Goal: Task Accomplishment & Management: Manage account settings

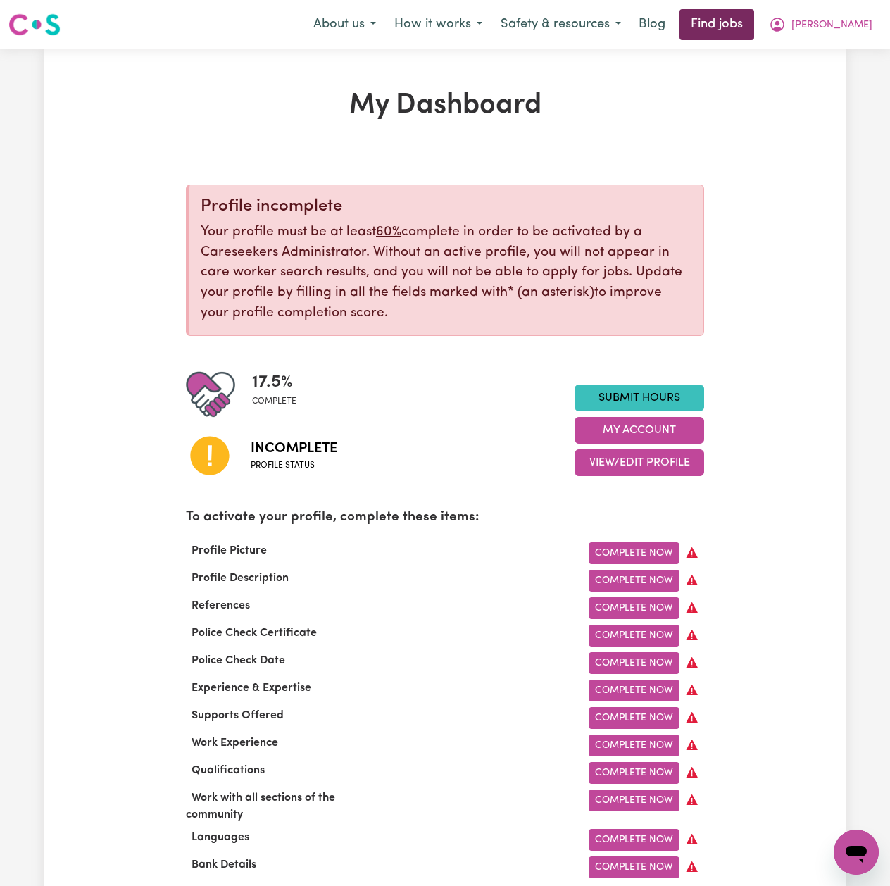
click at [728, 25] on link "Find jobs" at bounding box center [717, 24] width 75 height 31
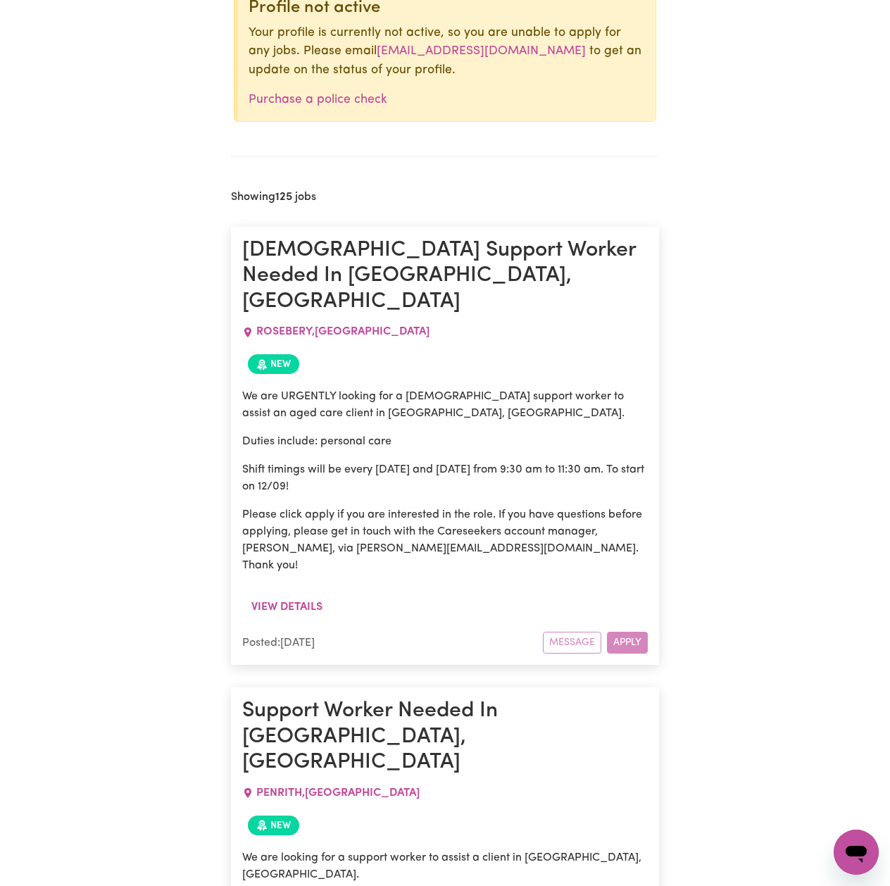
scroll to position [751, 0]
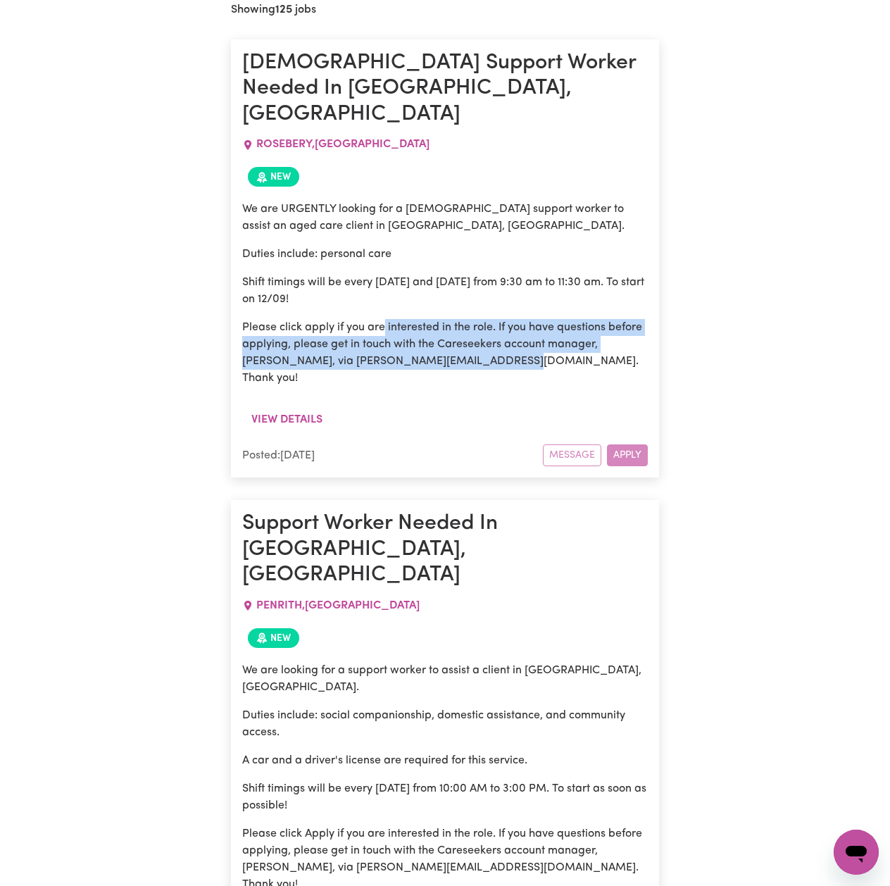
drag, startPoint x: 381, startPoint y: 296, endPoint x: 521, endPoint y: 333, distance: 145.0
click at [521, 333] on p "Please click apply if you are interested in the role. If you have questions bef…" at bounding box center [445, 353] width 406 height 68
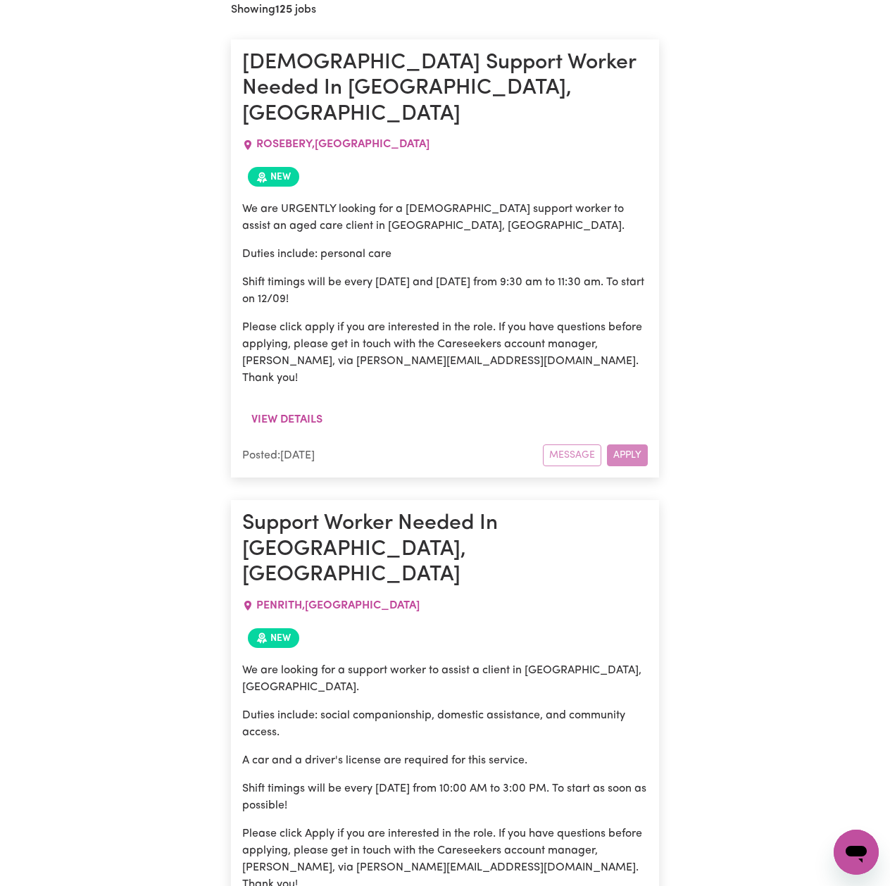
click at [407, 274] on p "Shift timings will be every [DATE] and [DATE] from 9:30 am to 11:30 am. To star…" at bounding box center [445, 291] width 406 height 34
click at [356, 246] on p "Duties include: personal care" at bounding box center [445, 254] width 406 height 17
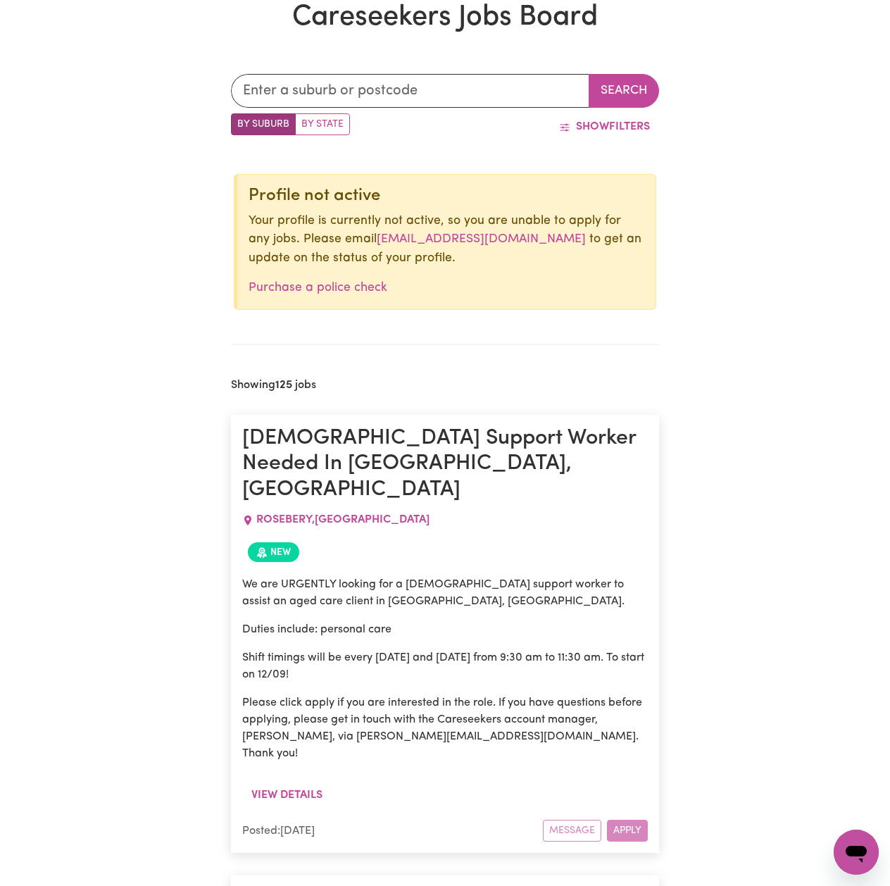
scroll to position [0, 0]
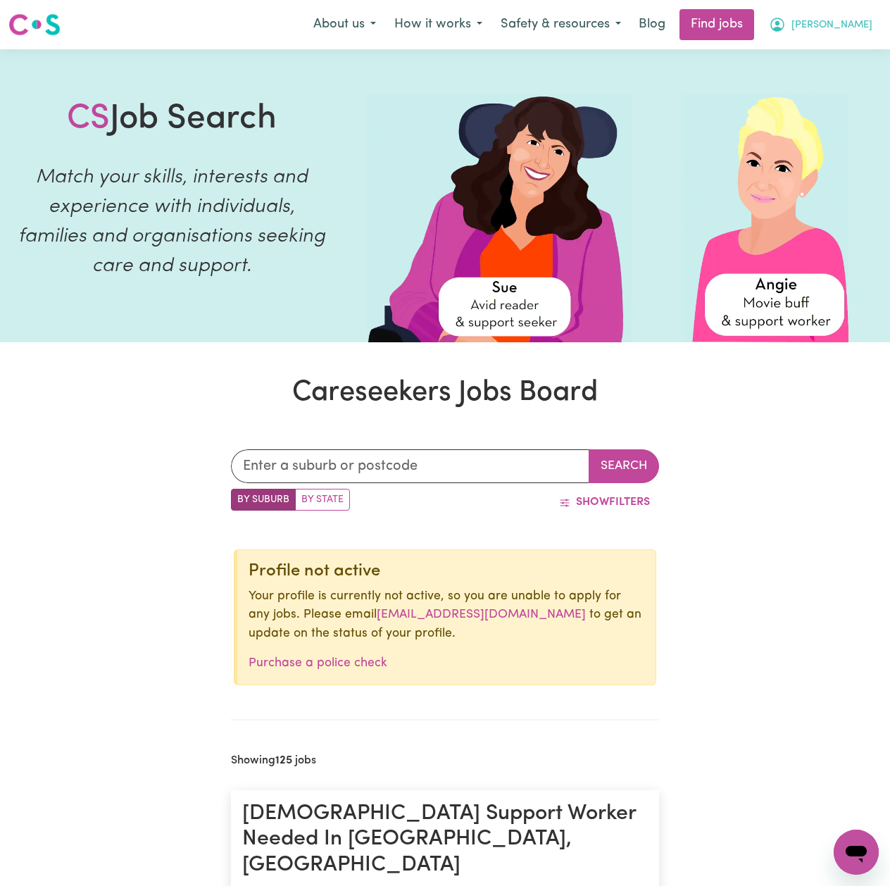
click at [786, 27] on icon "My Account" at bounding box center [777, 24] width 17 height 17
click at [797, 111] on link "Logout" at bounding box center [825, 107] width 111 height 27
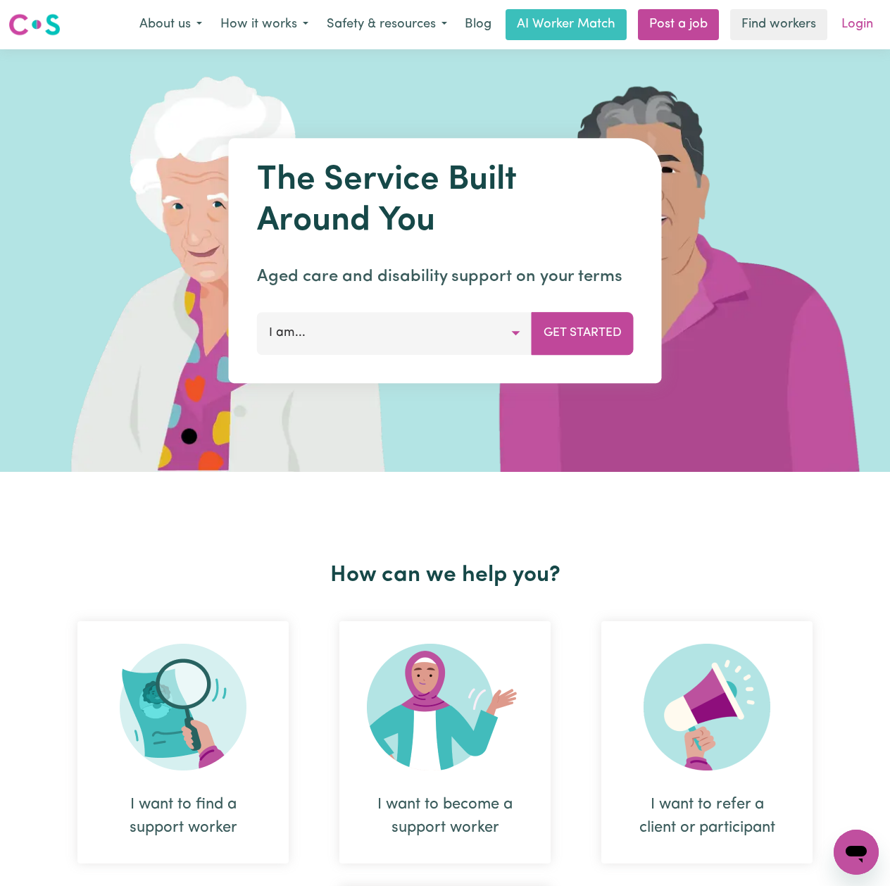
click at [863, 28] on link "Login" at bounding box center [857, 24] width 49 height 31
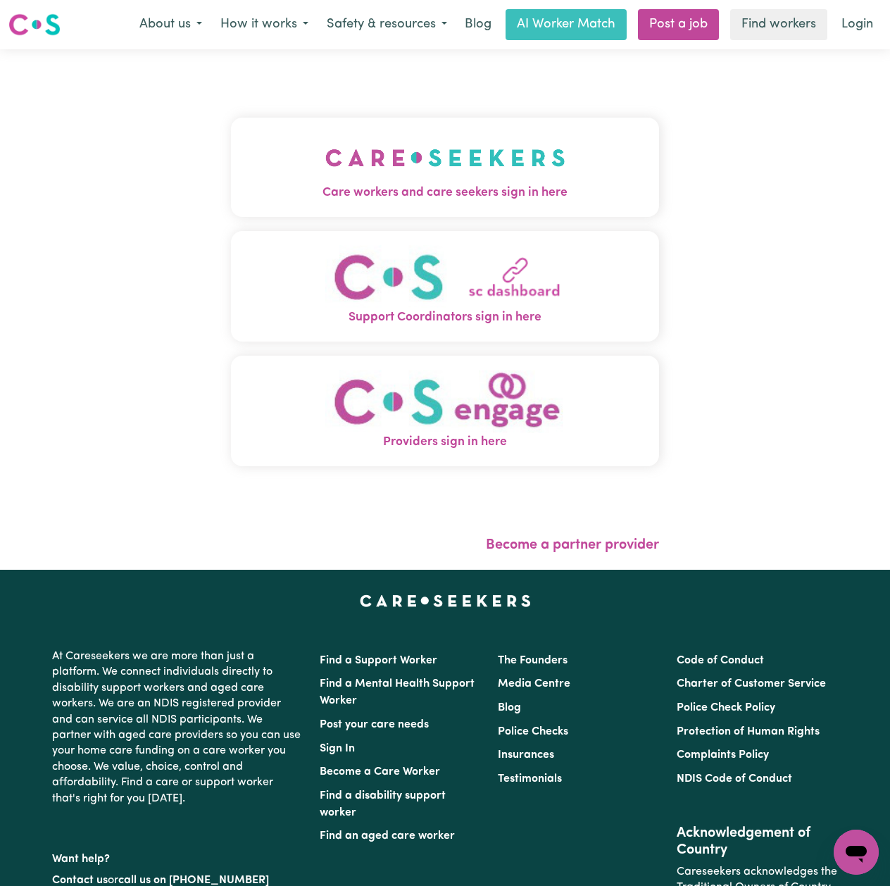
click at [325, 159] on img "Care workers and care seekers sign in here" at bounding box center [445, 158] width 240 height 52
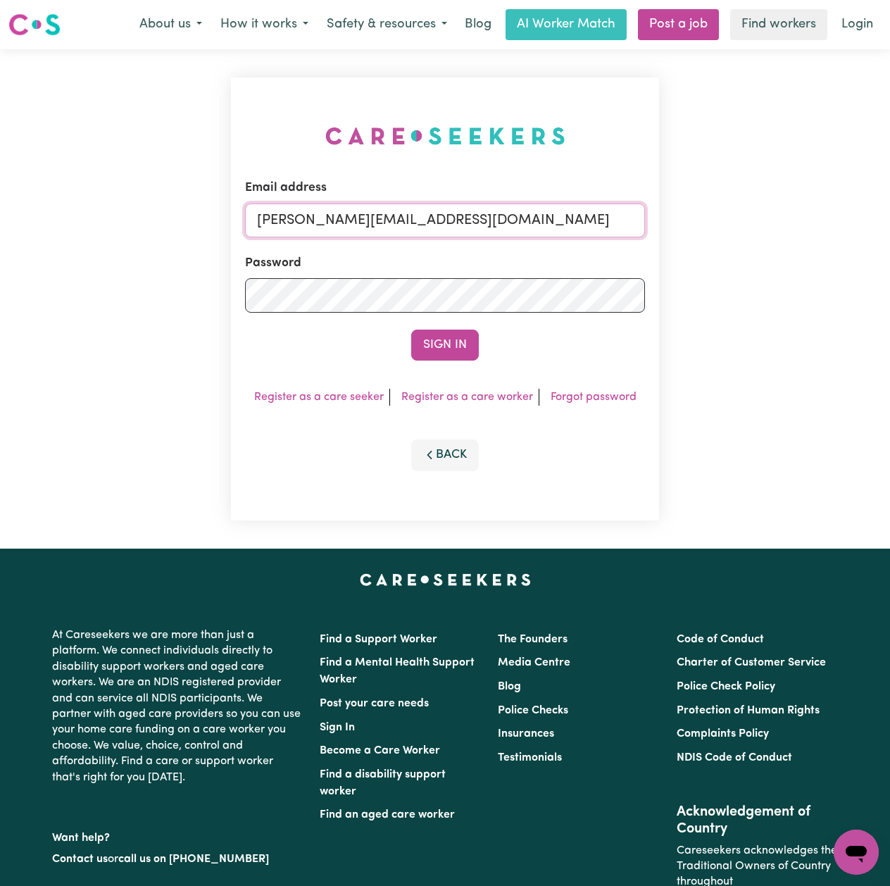
click at [351, 228] on input "[PERSON_NAME][EMAIL_ADDRESS][DOMAIN_NAME]" at bounding box center [445, 221] width 400 height 34
drag, startPoint x: 333, startPoint y: 214, endPoint x: 603, endPoint y: 218, distance: 269.8
click at [603, 218] on input "Superuser~[EMAIL_ADDRESS][DOMAIN_NAME]" at bounding box center [445, 221] width 400 height 34
type input "Superuser~[EMAIL_ADDRESS][DOMAIN_NAME]"
click at [437, 358] on button "Sign In" at bounding box center [445, 345] width 68 height 31
